Goal: Information Seeking & Learning: Learn about a topic

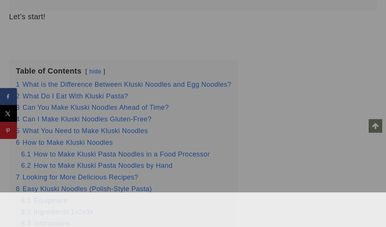
scroll to position [861, 0]
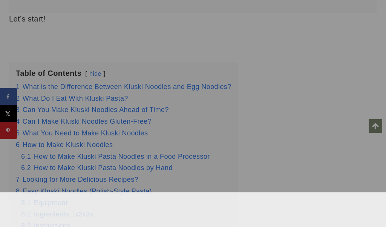
click at [159, 114] on span "Can You Make Kluski Noodles Ahead of Time?" at bounding box center [96, 110] width 146 height 8
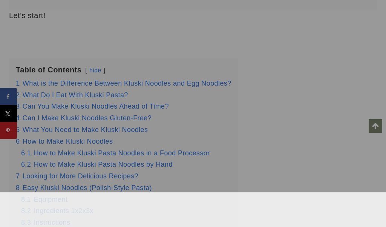
scroll to position [982, 0]
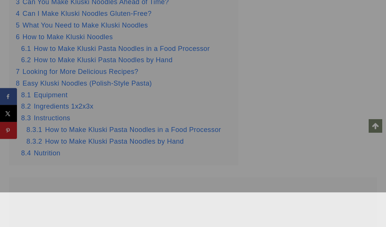
scroll to position [969, 0]
click at [135, 63] on span "How to Make Kluski Pasta Noodles by Hand" at bounding box center [103, 59] width 139 height 8
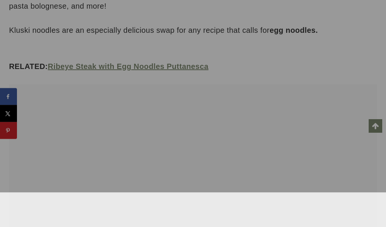
scroll to position [1683, 0]
click at [184, 72] on link "Ribeye Steak with Egg Noodles Puttanesca" at bounding box center [128, 67] width 161 height 8
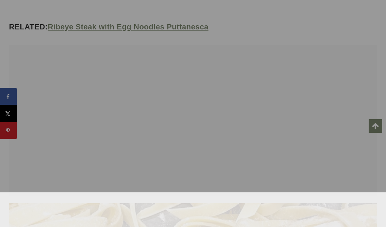
scroll to position [1725, 0]
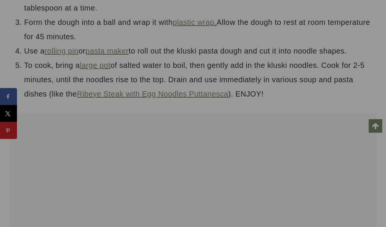
scroll to position [3116, 0]
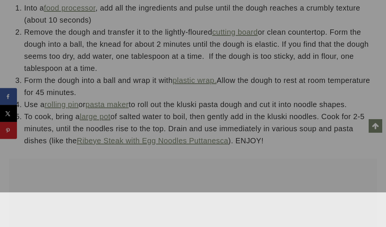
scroll to position [4470, 0]
click at [145, 144] on link "Ribeye Steak with Egg Noodles Puttanesca" at bounding box center [153, 140] width 152 height 8
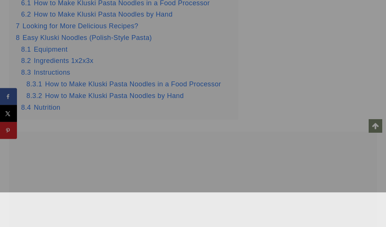
scroll to position [1234, 0]
click at [166, 98] on span "How to Make Kluski Pasta Noodles by Hand" at bounding box center [114, 95] width 139 height 8
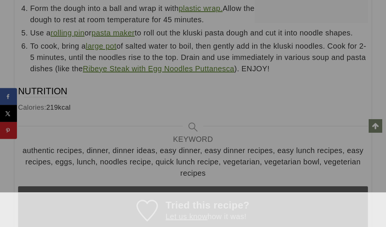
scroll to position [7838, 0]
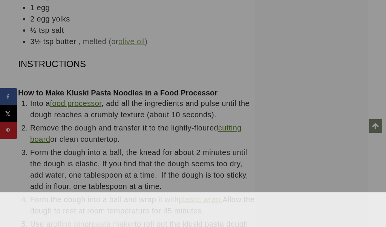
scroll to position [7418, 0]
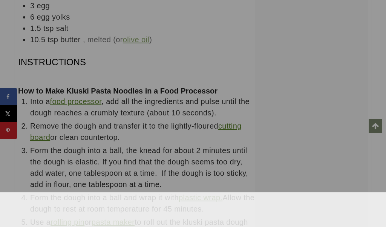
scroll to position [7420, 0]
